Goal: Task Accomplishment & Management: Complete application form

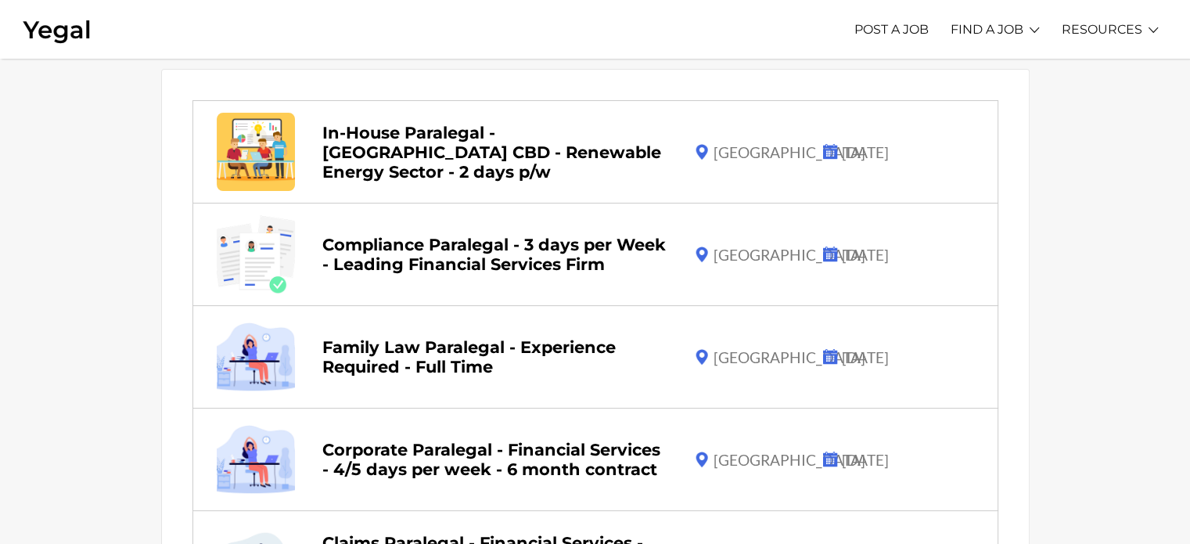
scroll to position [141, 0]
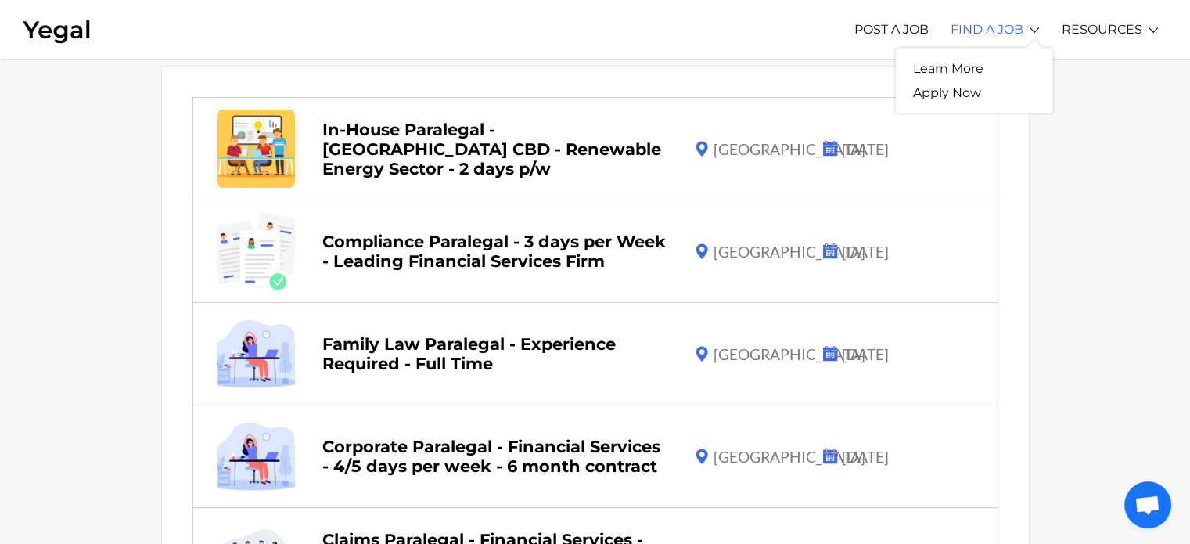
click at [1000, 30] on link "FIND A JOB" at bounding box center [986, 29] width 73 height 43
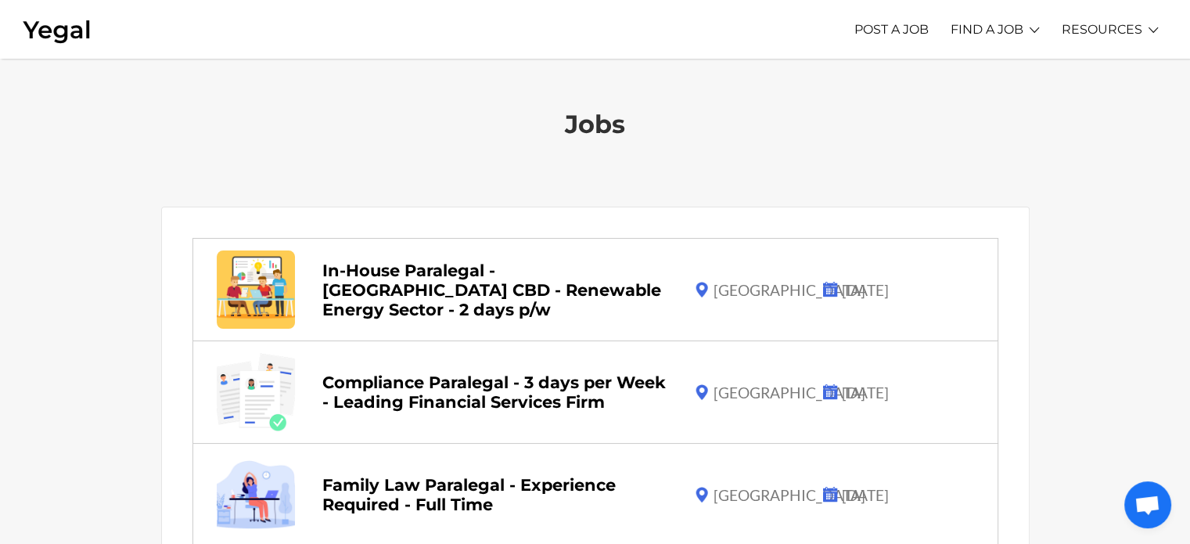
drag, startPoint x: 1184, startPoint y: 37, endPoint x: 1181, endPoint y: 106, distance: 68.9
click at [1181, 106] on h1 "Jobs" at bounding box center [595, 105] width 1190 height 93
click at [964, 94] on link "Apply Now" at bounding box center [947, 93] width 102 height 24
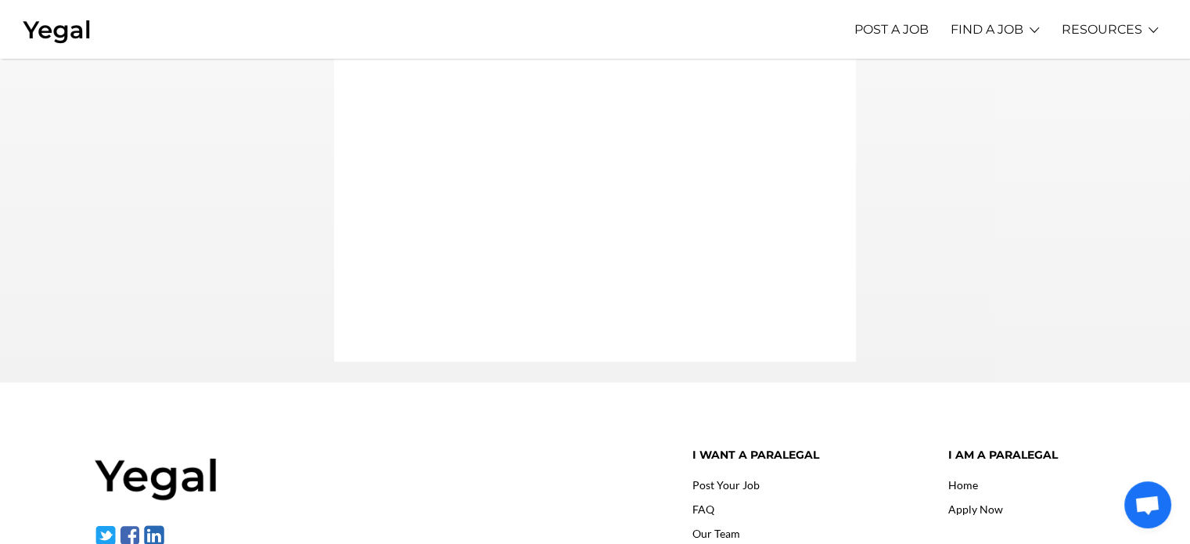
scroll to position [195, 0]
